Goal: Task Accomplishment & Management: Manage account settings

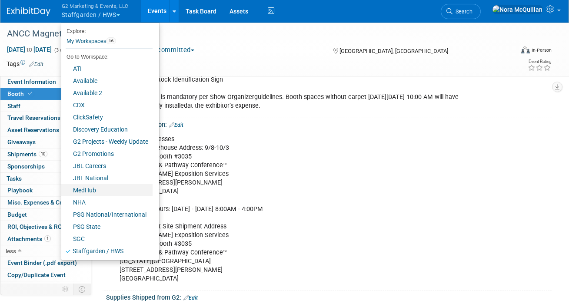
click at [90, 192] on link "MedHub" at bounding box center [106, 190] width 91 height 12
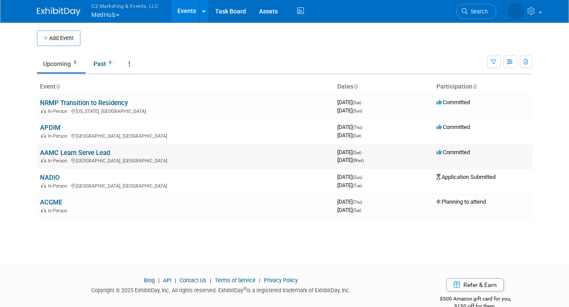
click at [54, 152] on link "AAMC Learn Serve Lead" at bounding box center [75, 153] width 70 height 8
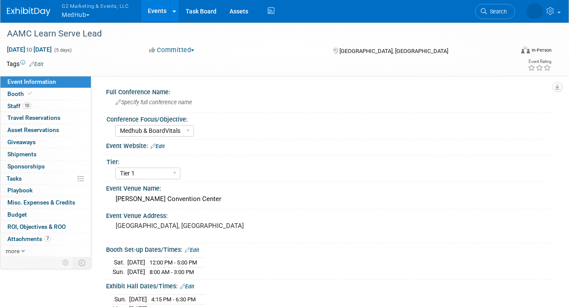
select select "Medhub & BoardVitals"
select select "Tier 1"
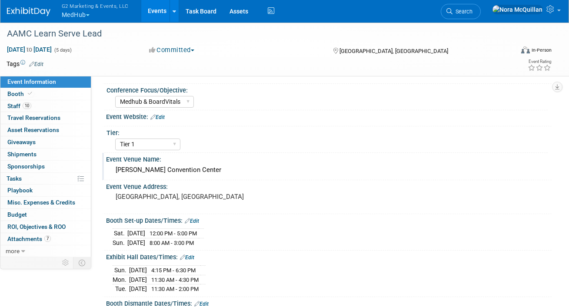
scroll to position [37, 0]
